Goal: Obtain resource: Obtain resource

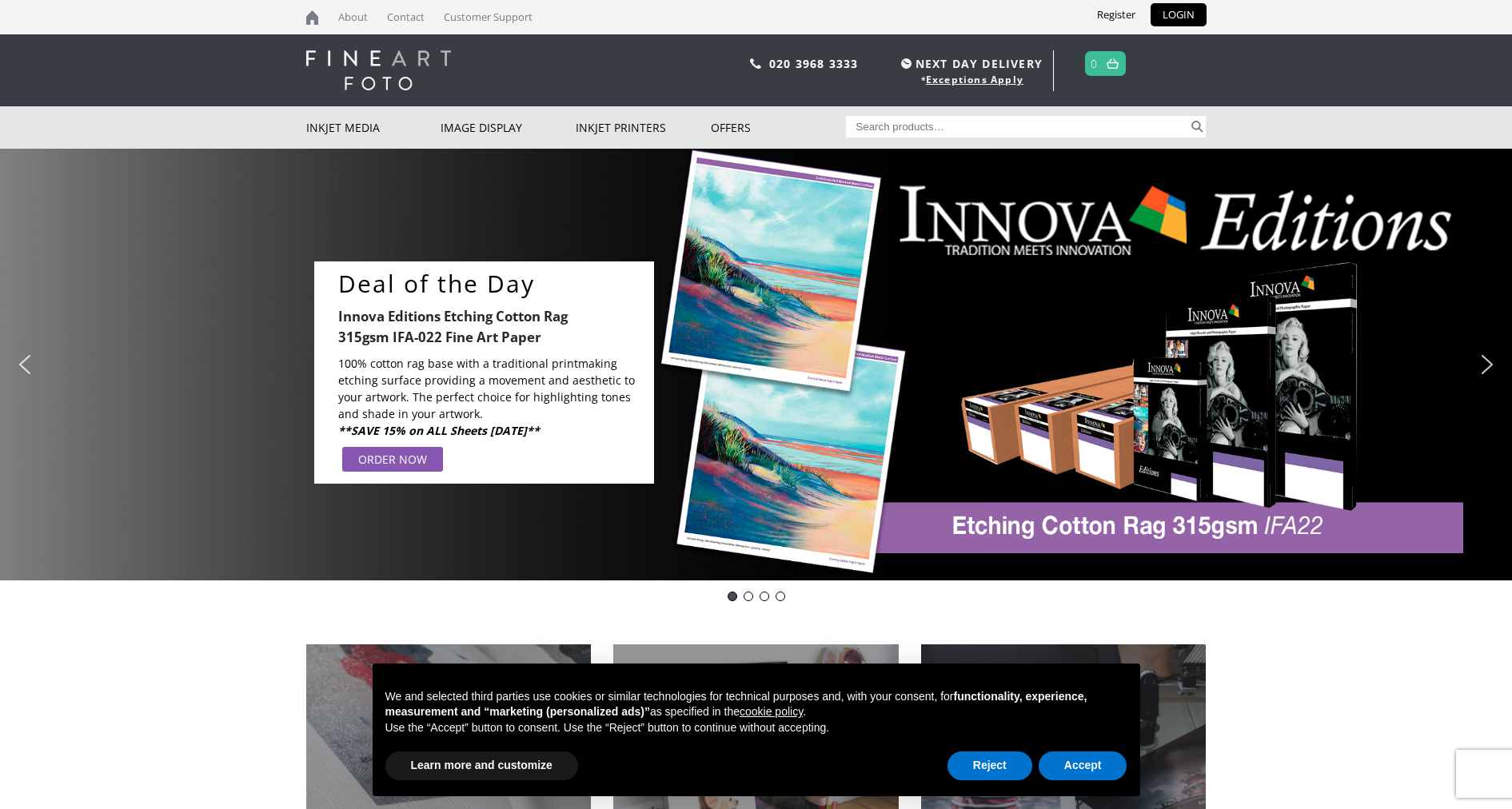
click at [213, 396] on div "Deal of the Day Innova Editions Etching Cotton Rag 315gsm IFA-022 Fine Art Pape…" at bounding box center [756, 364] width 1512 height 432
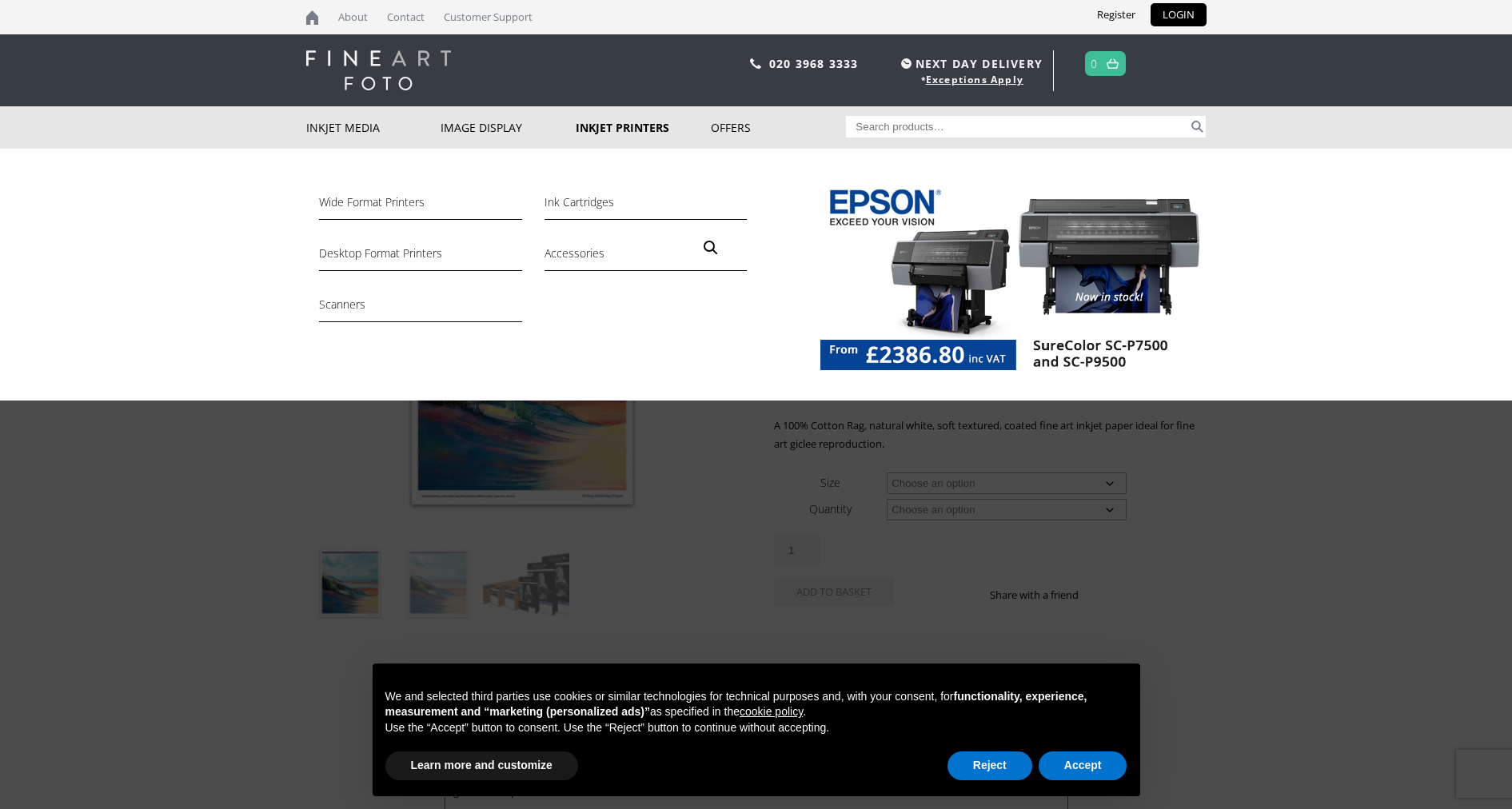
click at [617, 130] on link "Inkjet Printers" at bounding box center [643, 127] width 135 height 42
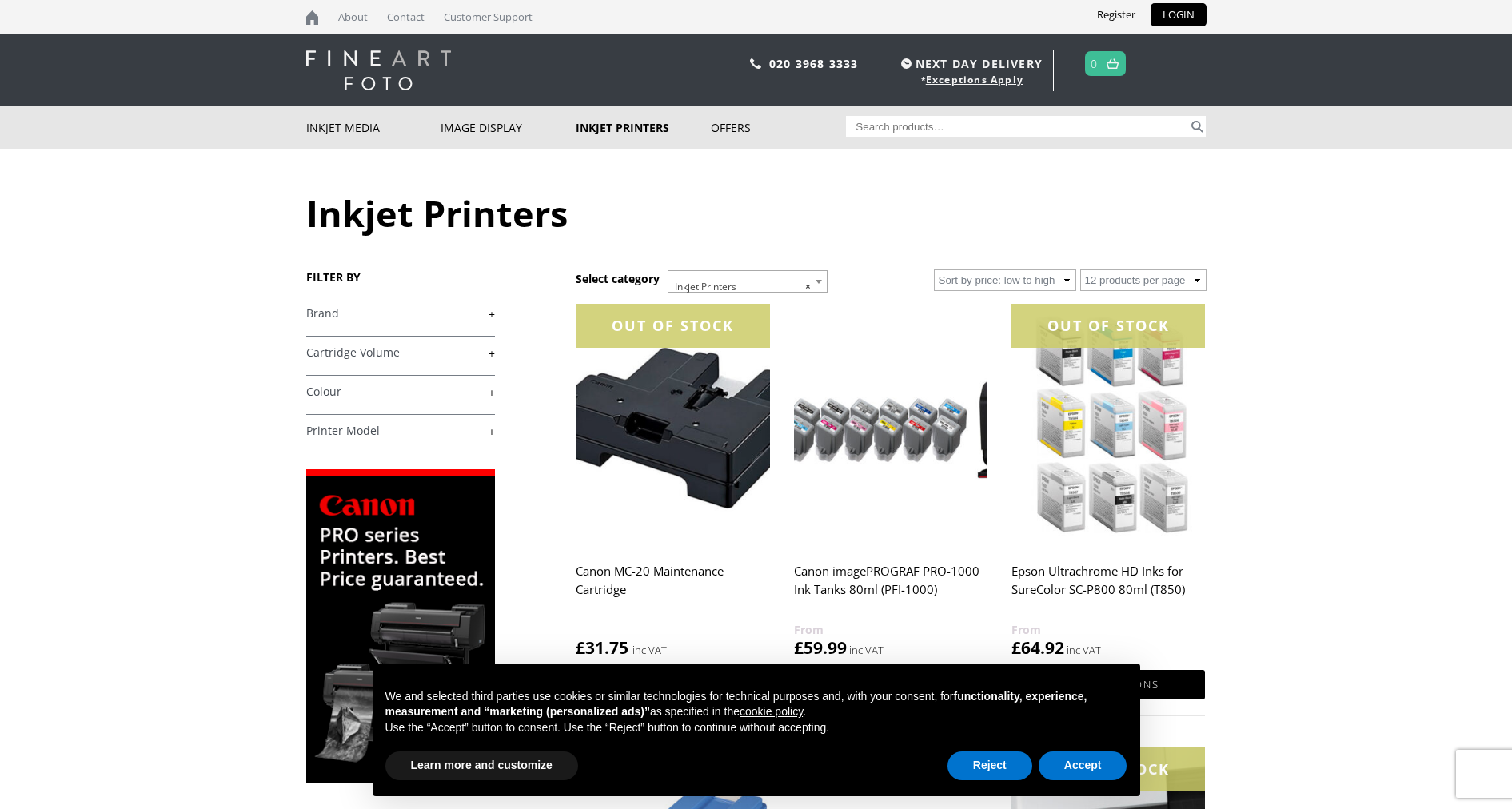
click at [955, 124] on input "Search for:" at bounding box center [1016, 126] width 342 height 21
type input "profiles"
click at [1197, 127] on button "Search" at bounding box center [1197, 126] width 19 height 21
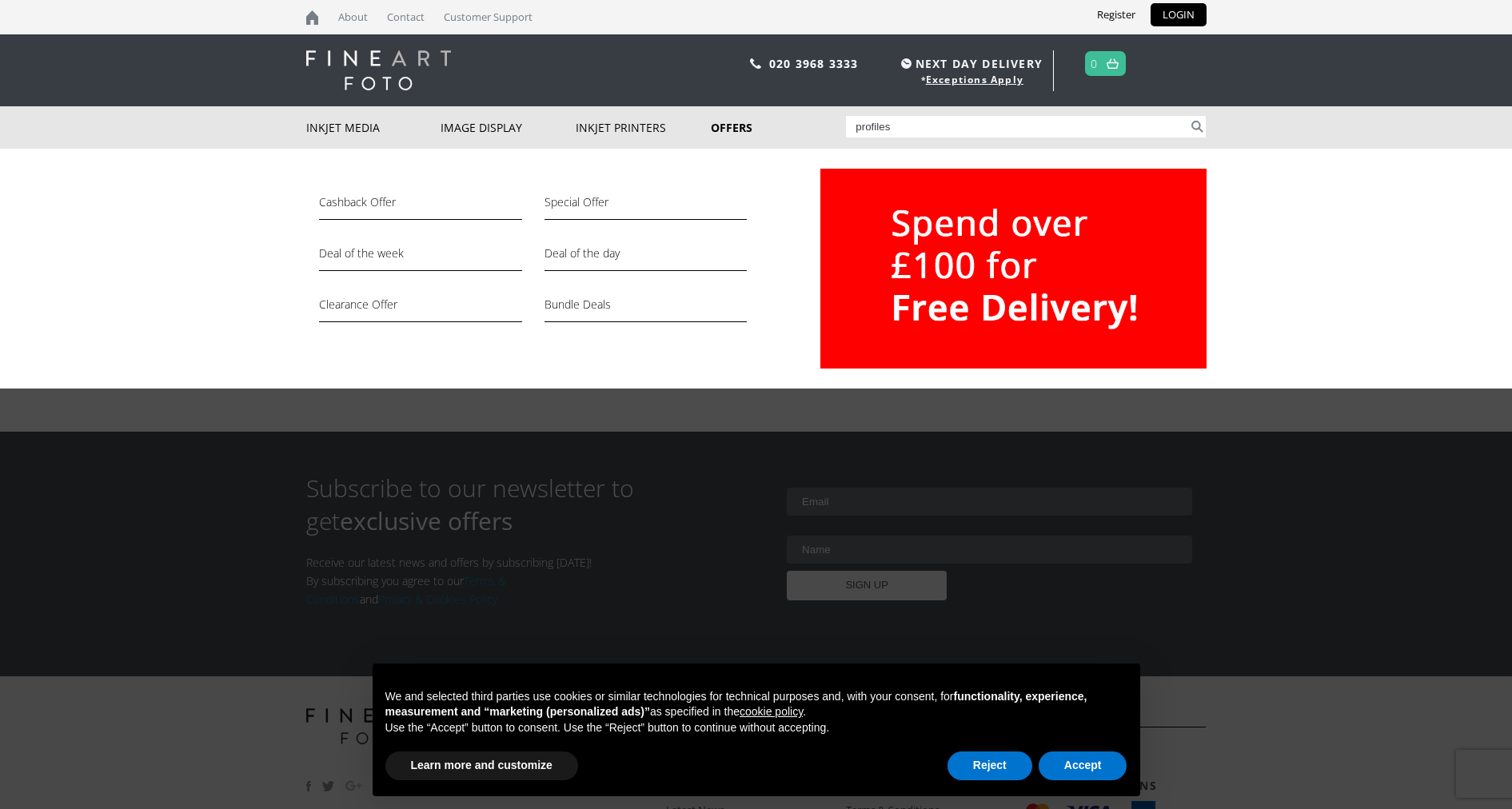
drag, startPoint x: 901, startPoint y: 129, endPoint x: 804, endPoint y: 121, distance: 97.3
click at [804, 121] on div "Inkjet Media Inkjet Fine Art Paper Inkjet Photo Paper Sample Packs Inkjet Canva…" at bounding box center [756, 127] width 900 height 42
type input "icc"
click at [1197, 127] on button "Search" at bounding box center [1197, 126] width 19 height 21
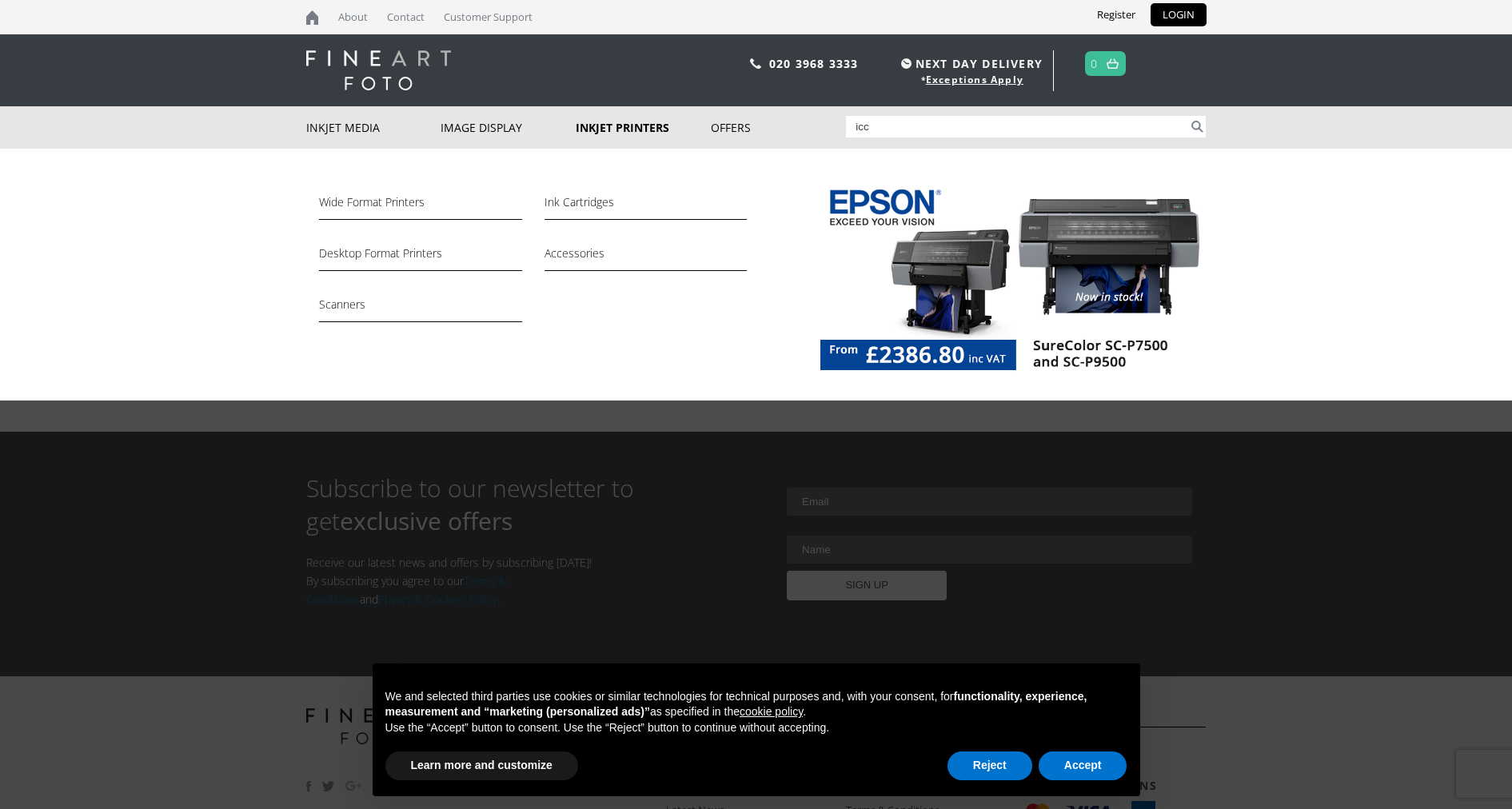
click at [647, 130] on link "Inkjet Printers" at bounding box center [643, 127] width 135 height 42
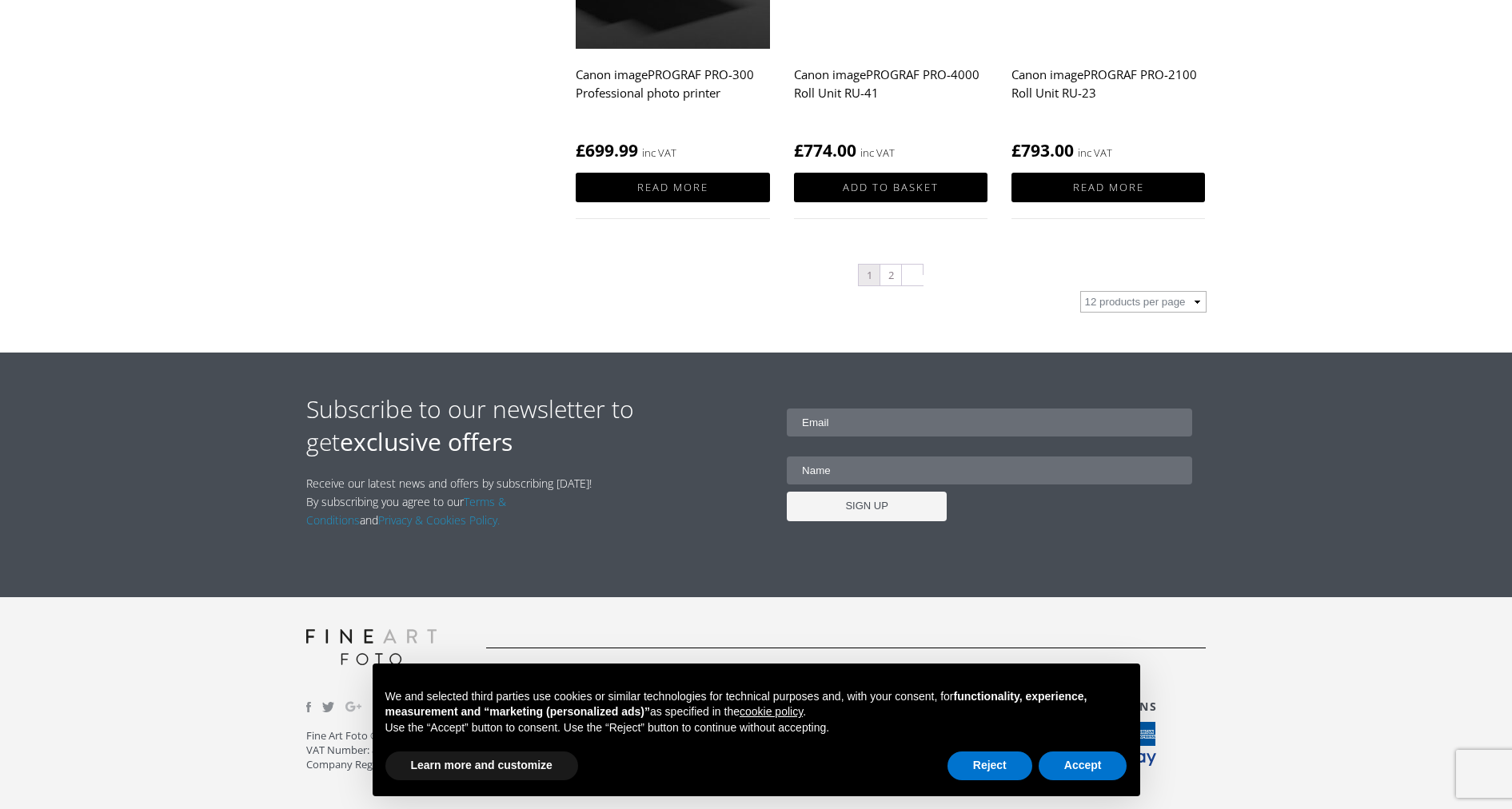
scroll to position [1834, 0]
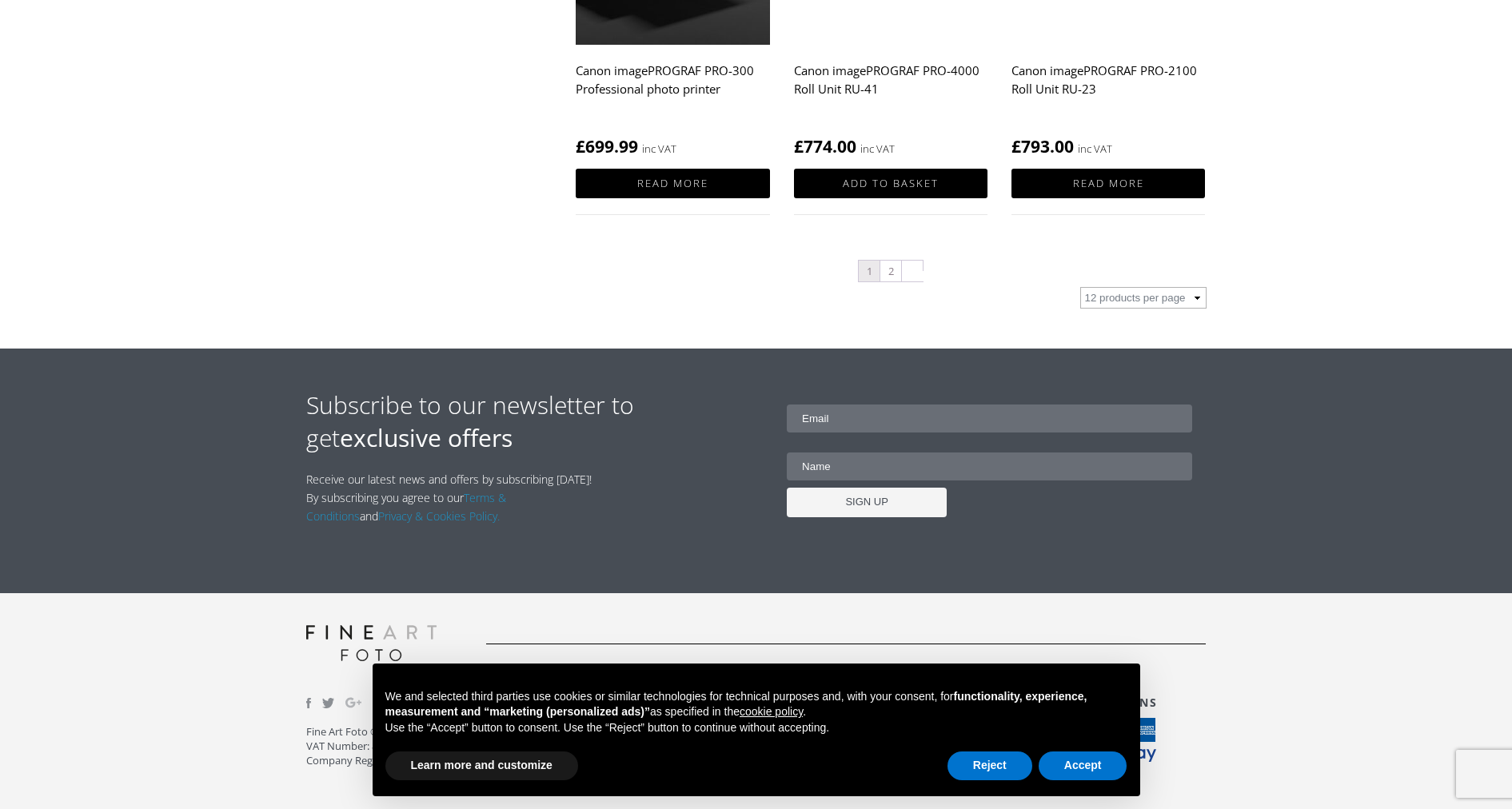
click at [386, 430] on strong "exclusive offers" at bounding box center [426, 437] width 172 height 33
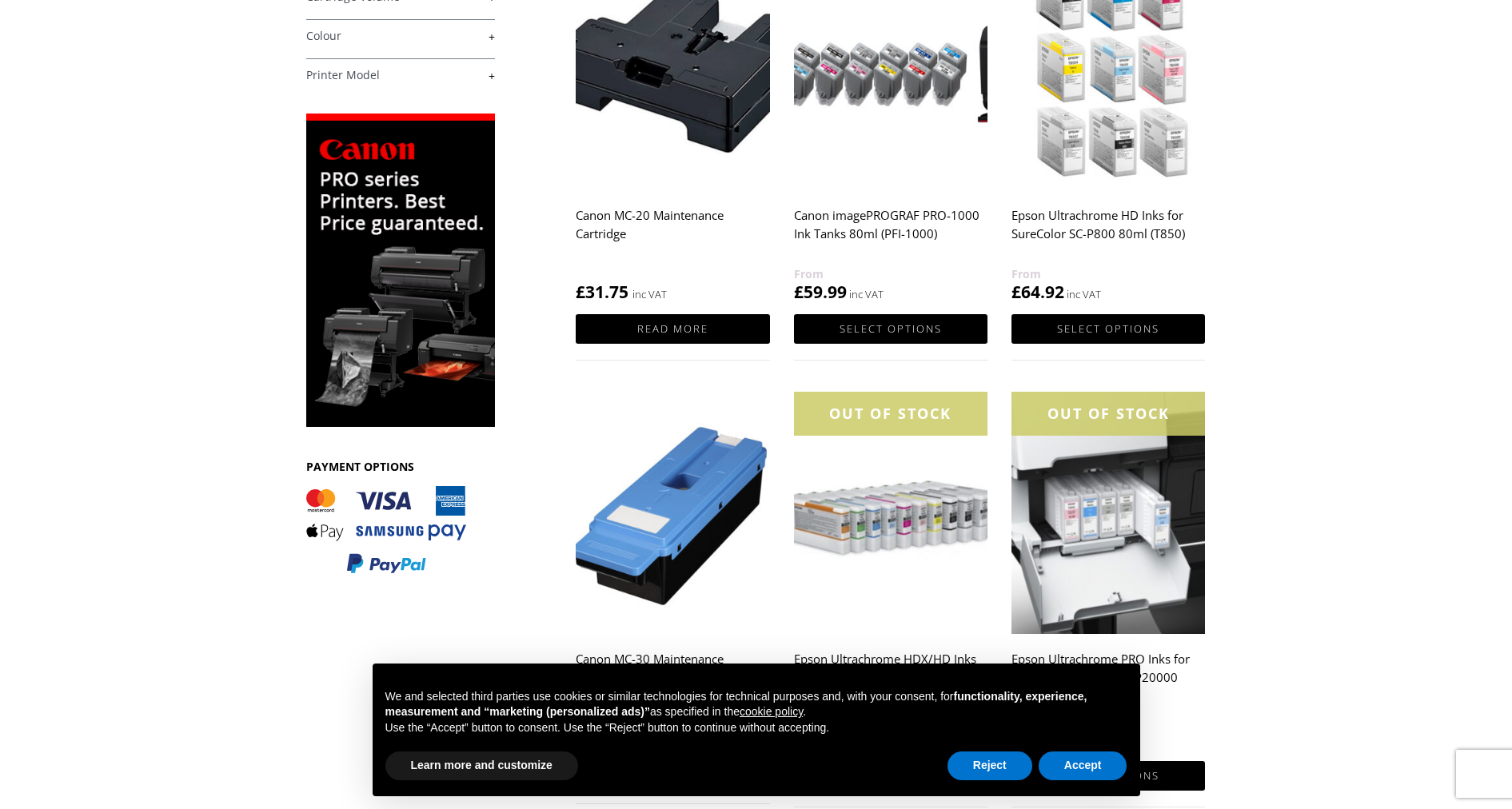
scroll to position [357, 0]
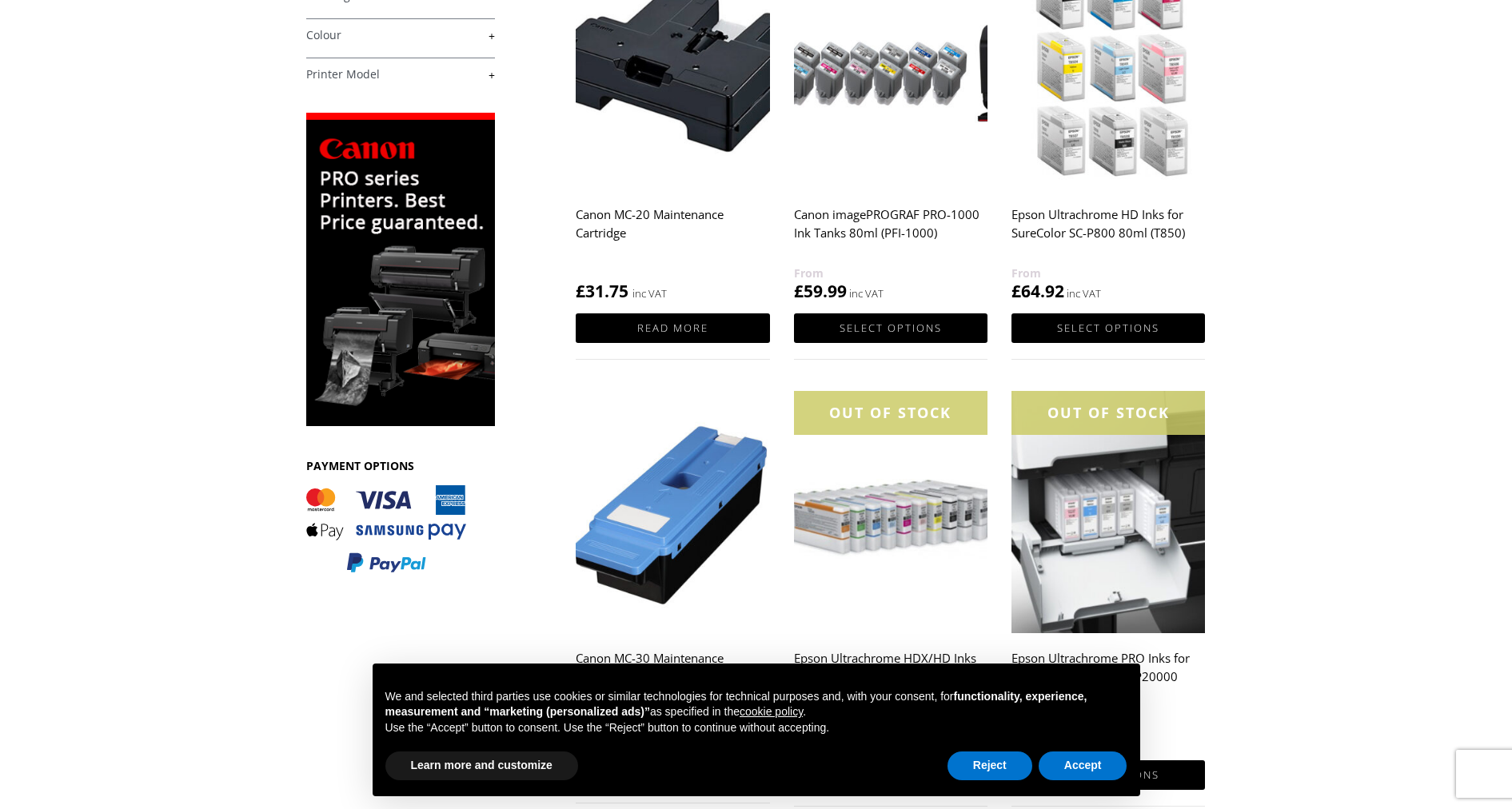
click at [402, 393] on img at bounding box center [400, 269] width 188 height 313
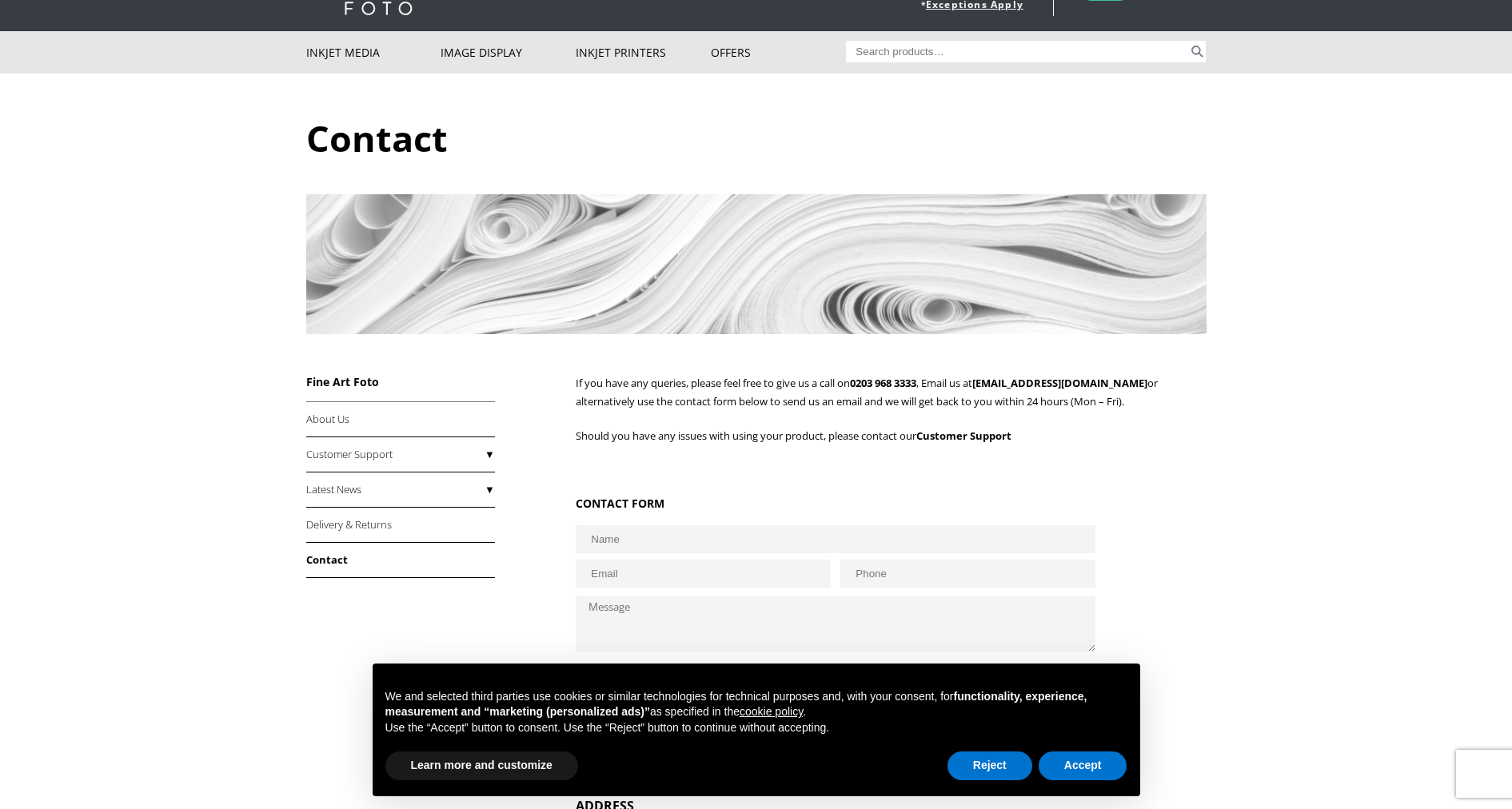
scroll to position [77, 0]
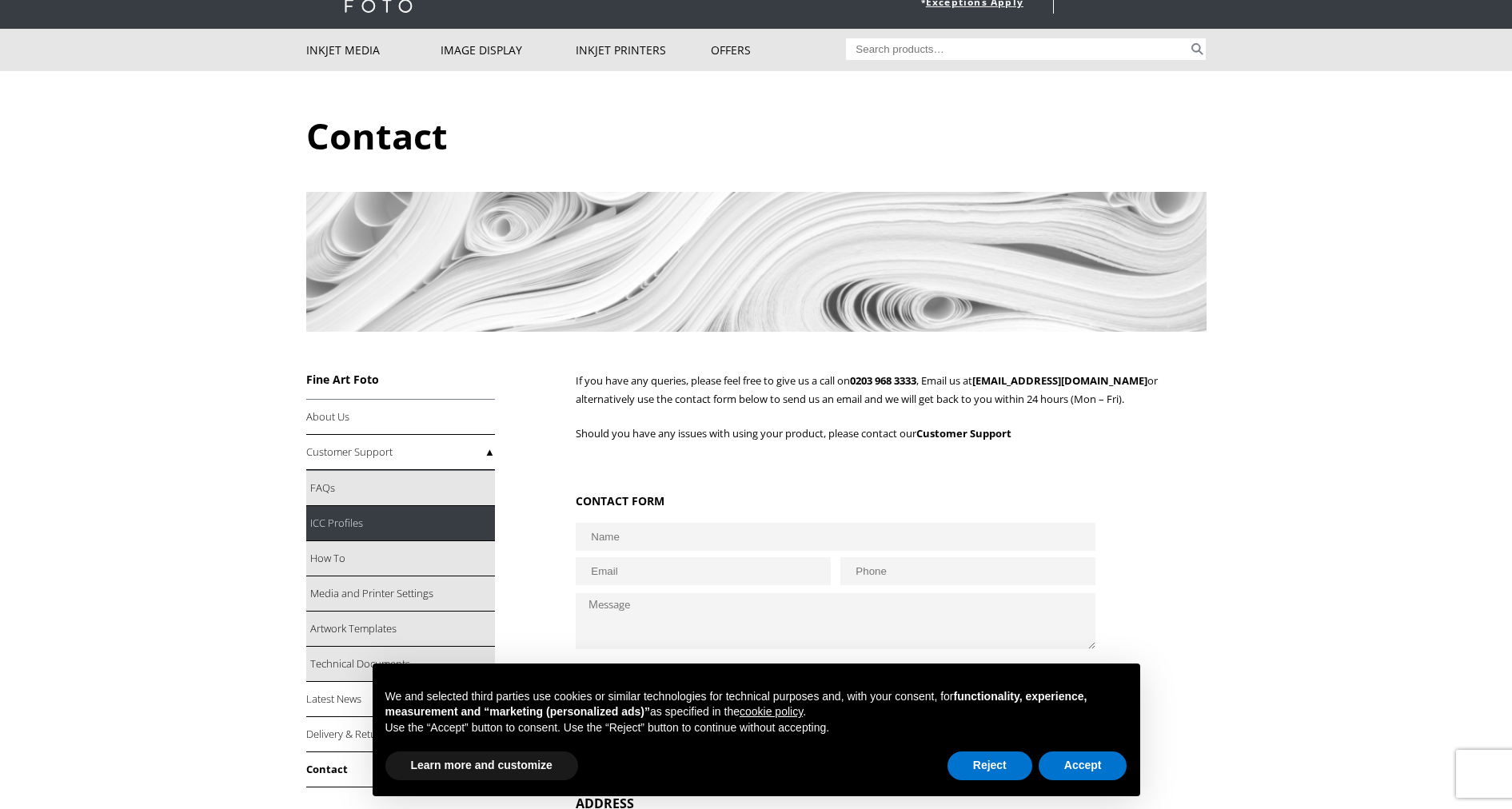
click at [330, 525] on link "ICC Profiles" at bounding box center [400, 524] width 188 height 35
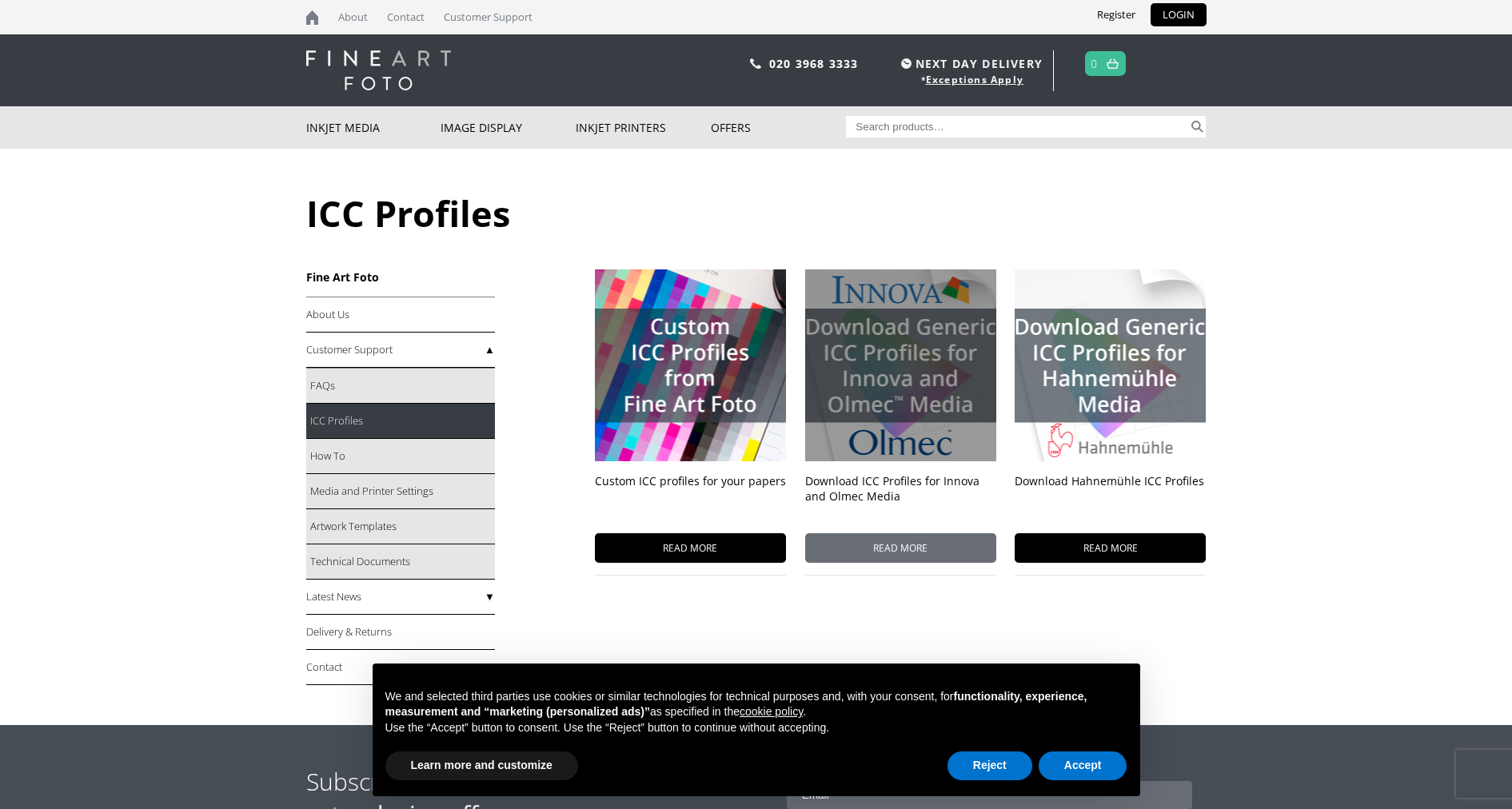
click at [887, 359] on div at bounding box center [900, 365] width 191 height 192
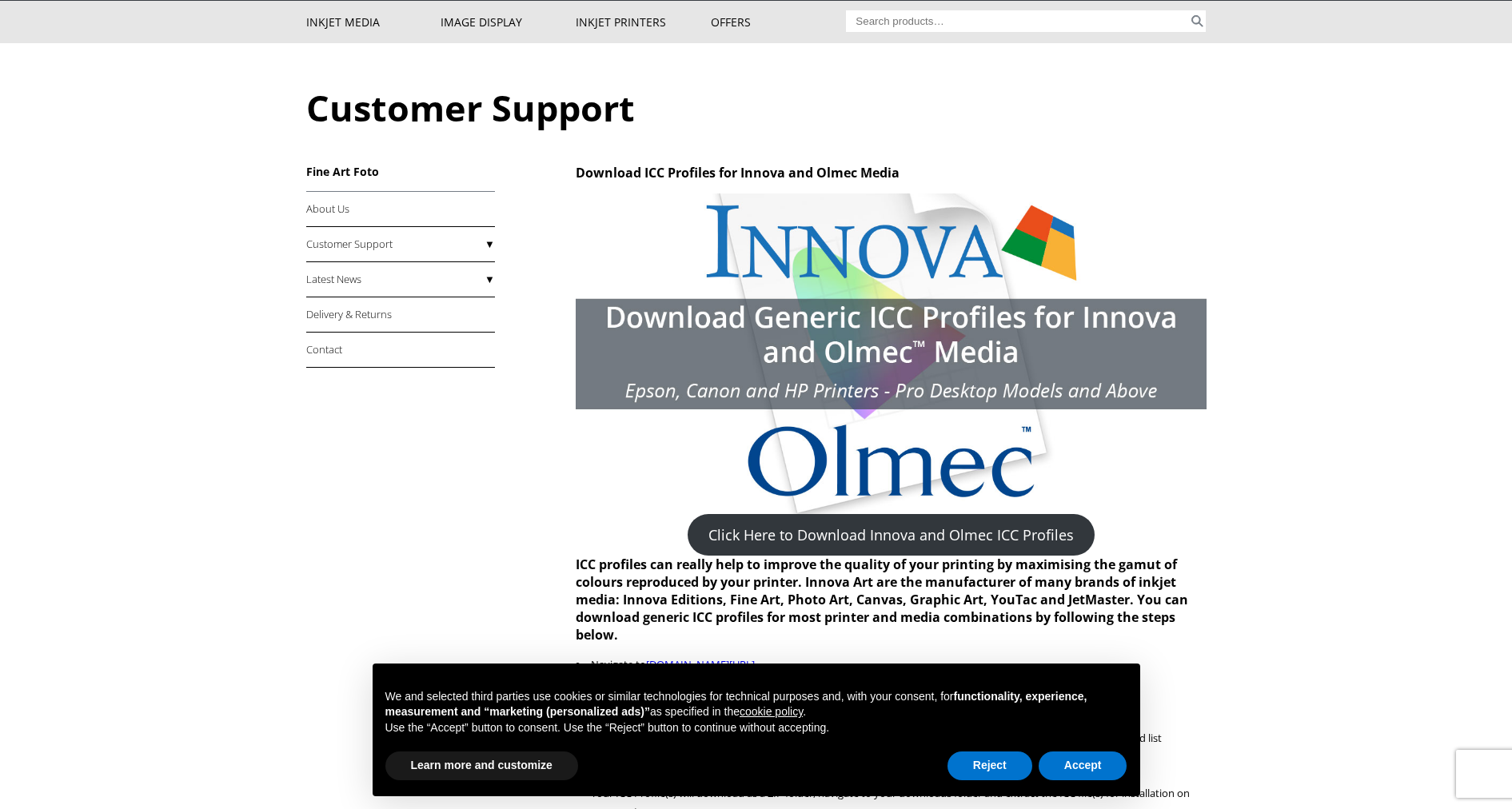
scroll to position [128, 0]
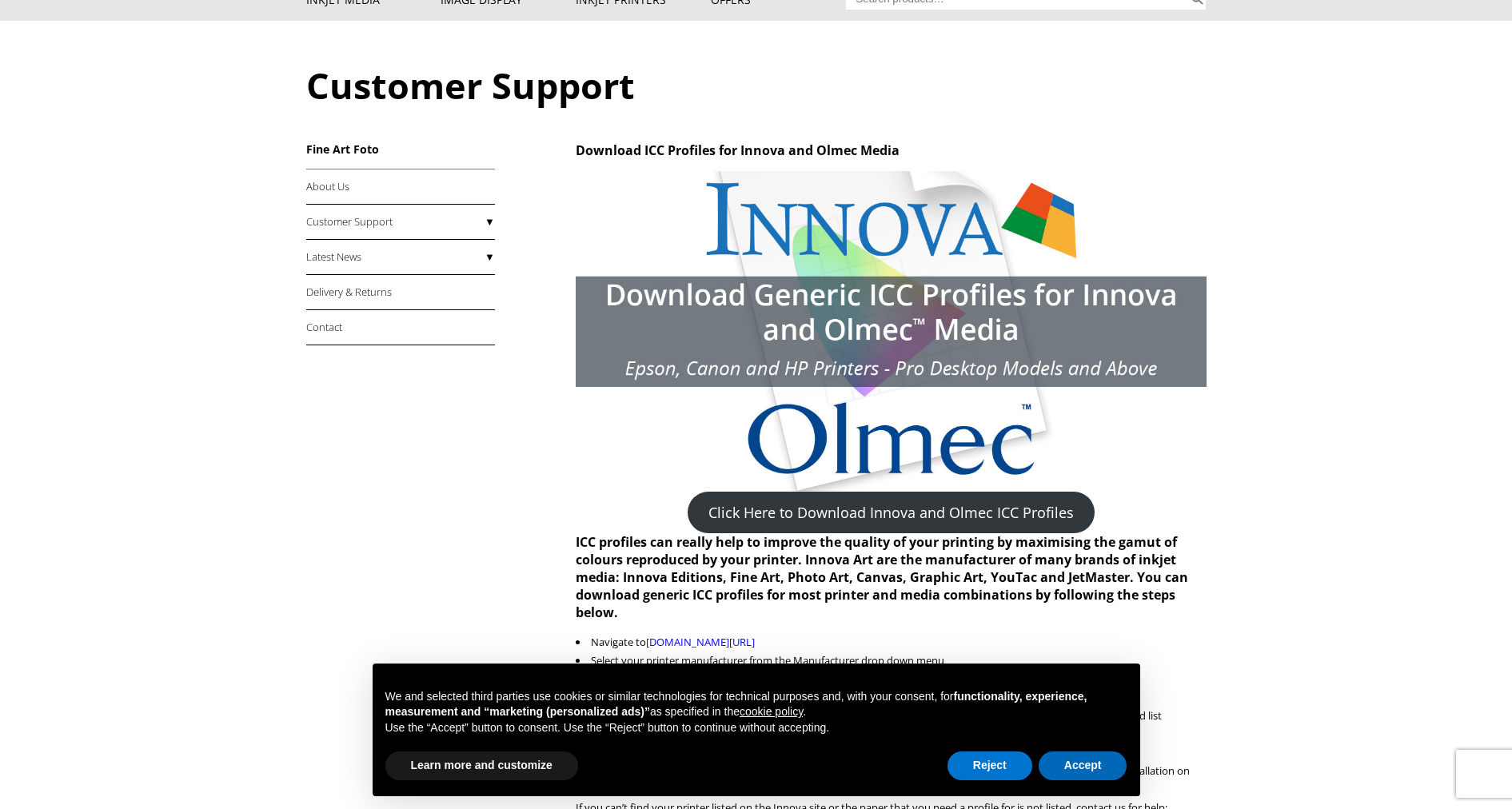
click at [1058, 768] on button "Accept" at bounding box center [1082, 765] width 89 height 29
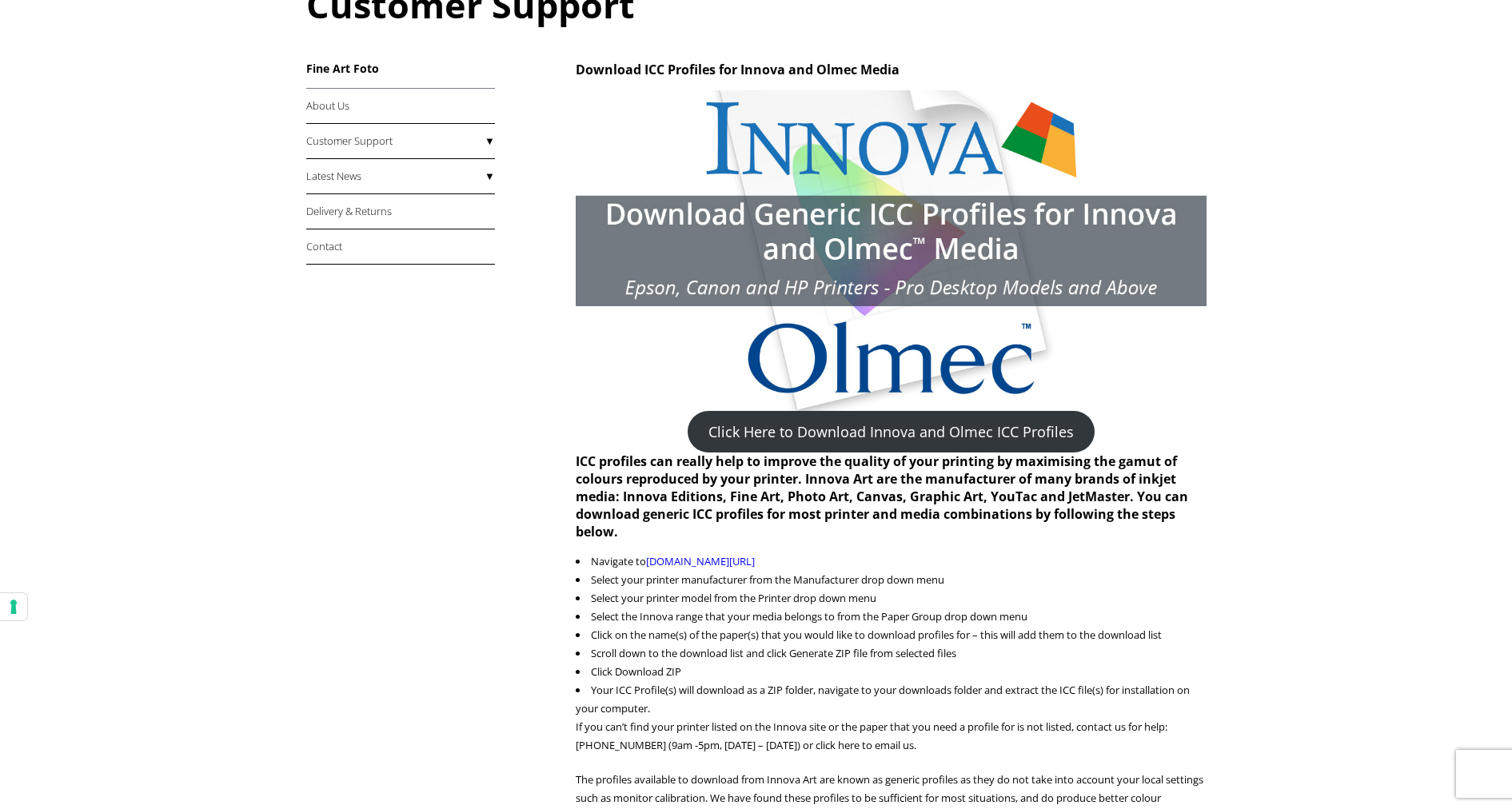
scroll to position [270, 0]
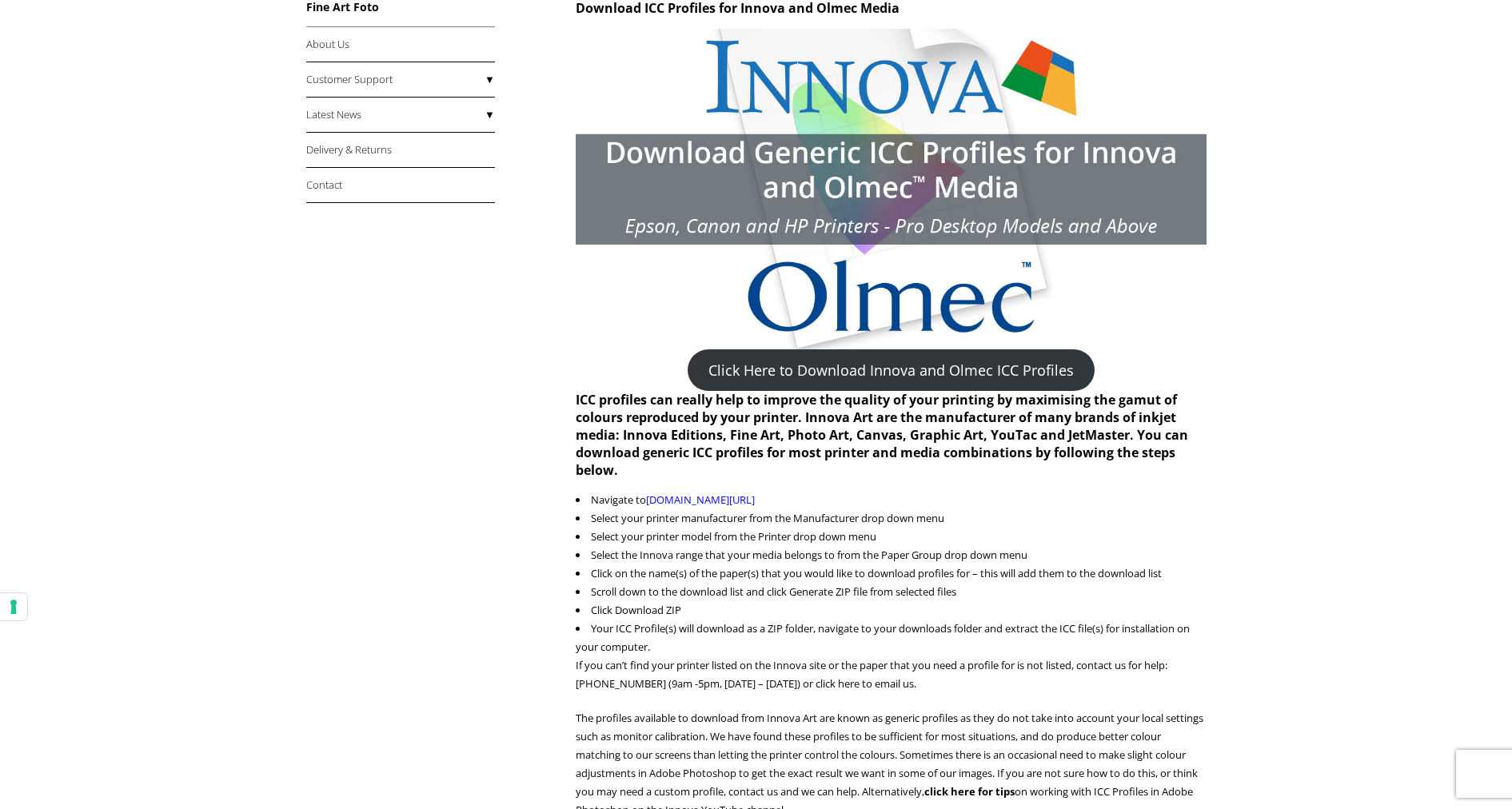
click at [934, 374] on link "Click Here to Download Innova and Olmec ICC Profiles" at bounding box center [891, 370] width 407 height 42
